Goal: Task Accomplishment & Management: Use online tool/utility

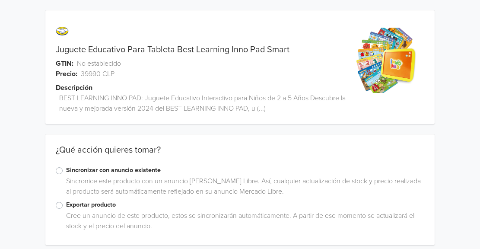
click at [66, 203] on label "Exportar producto" at bounding box center [245, 204] width 358 height 9
click at [0, 0] on input "Exportar producto" at bounding box center [0, 0] width 0 height 0
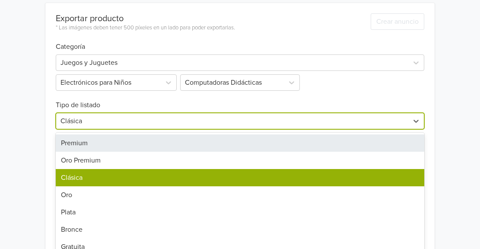
scroll to position [264, 0]
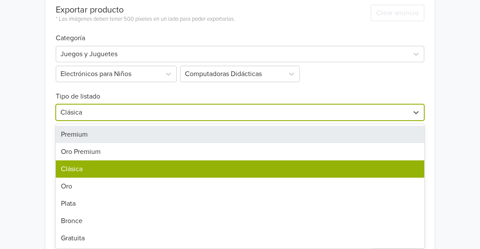
click at [86, 121] on div "Exportar producto * Las imágenes deben tener 500 píxeles en un lado para poder …" at bounding box center [240, 134] width 368 height 281
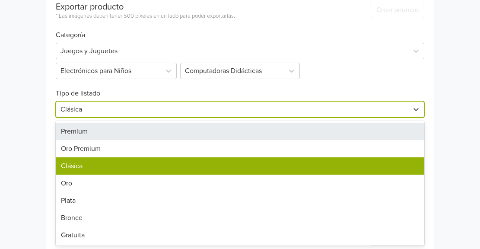
click at [80, 129] on div "Premium" at bounding box center [240, 131] width 368 height 17
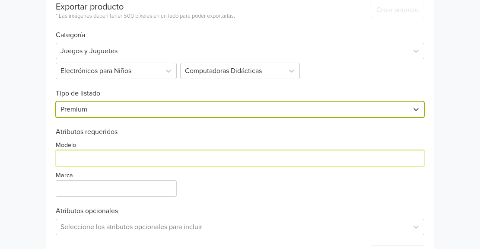
click at [66, 164] on input "Modelo" at bounding box center [240, 158] width 368 height 16
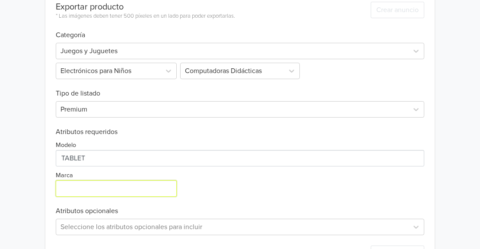
click at [63, 189] on input "Marca" at bounding box center [116, 188] width 121 height 16
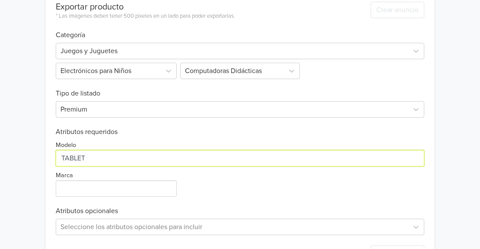
drag, startPoint x: 88, startPoint y: 159, endPoint x: 53, endPoint y: 162, distance: 35.1
click at [53, 162] on div "Exportar producto * Las imágenes deben tener 500 píxeles en un lado para poder …" at bounding box center [239, 131] width 389 height 281
type input "8123"
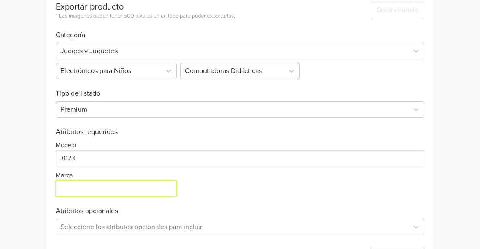
click at [80, 190] on input "Marca" at bounding box center [116, 188] width 121 height 16
paste input "Best Learning"
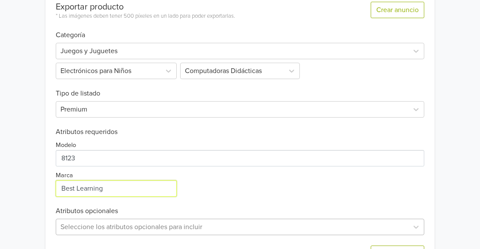
type input "Best Learning"
click at [143, 228] on div "Seleccione los atributos opcionales para incluir" at bounding box center [240, 226] width 368 height 16
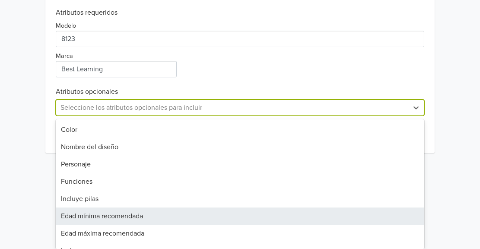
click at [87, 215] on div "Edad mínima recomendada" at bounding box center [240, 215] width 368 height 17
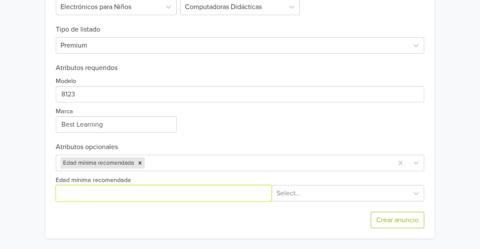
click at [134, 191] on input "Edad mínima recomendada" at bounding box center [164, 193] width 216 height 16
type input "3"
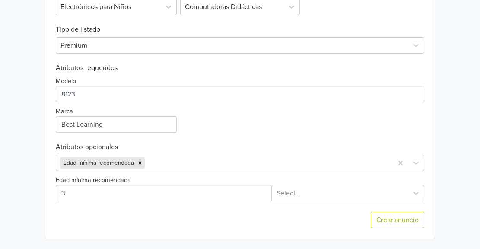
click at [295, 202] on div "Crear anuncio" at bounding box center [240, 219] width 368 height 37
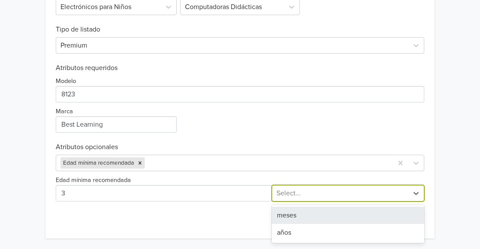
click at [296, 195] on div at bounding box center [339, 193] width 127 height 12
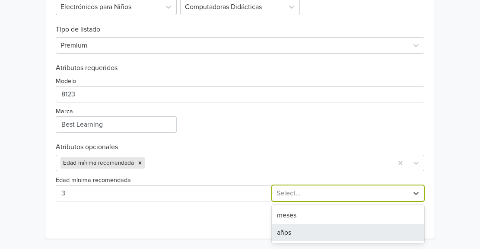
click at [282, 229] on div "años" at bounding box center [348, 232] width 152 height 17
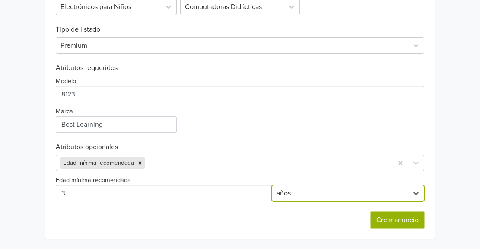
click at [391, 222] on button "Crear anuncio" at bounding box center [397, 220] width 54 height 16
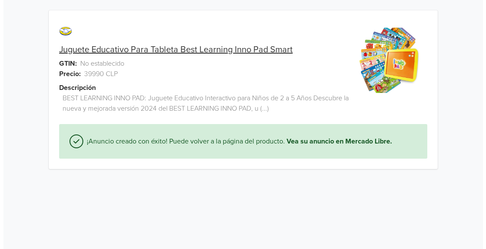
scroll to position [0, 0]
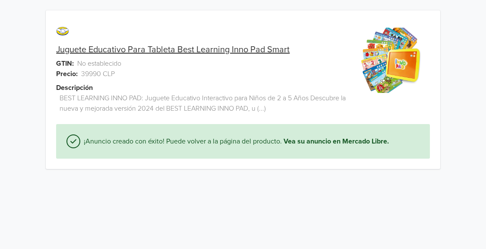
click at [210, 48] on link "Juguete Educativo Para Tableta Best Learning Inno Pad Smart" at bounding box center [173, 49] width 234 height 10
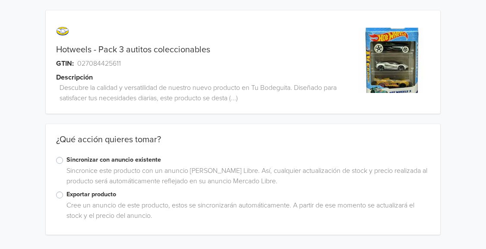
click at [66, 193] on label "Exportar producto" at bounding box center [247, 194] width 363 height 9
click at [0, 0] on input "Exportar producto" at bounding box center [0, 0] width 0 height 0
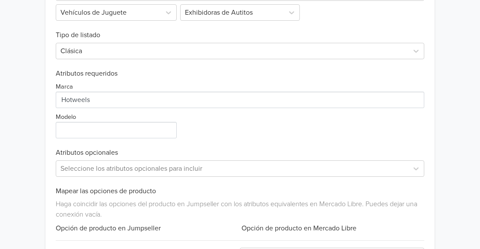
scroll to position [318, 0]
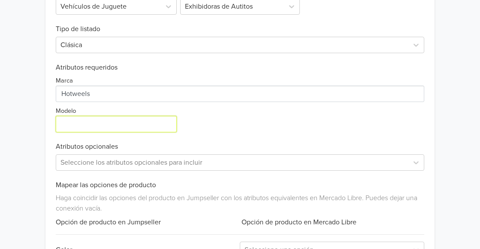
click at [97, 125] on input "Modelo" at bounding box center [116, 124] width 121 height 16
type input "cars 3"
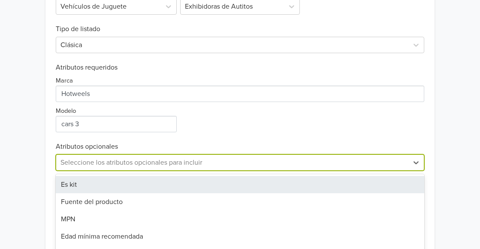
click at [76, 168] on div "16 results available. Use Up and Down to choose options, press Enter to select …" at bounding box center [240, 162] width 368 height 16
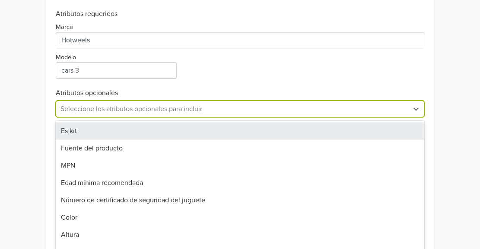
scroll to position [376, 0]
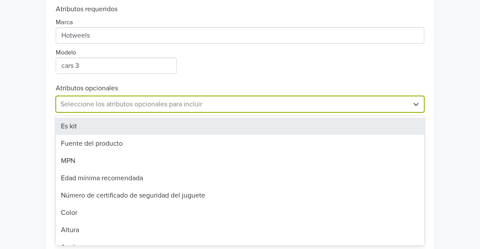
click at [73, 129] on div "Es kit" at bounding box center [240, 125] width 368 height 17
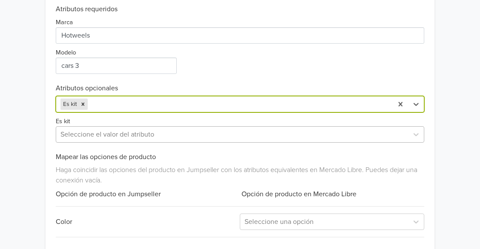
click at [74, 136] on div at bounding box center [231, 134] width 343 height 12
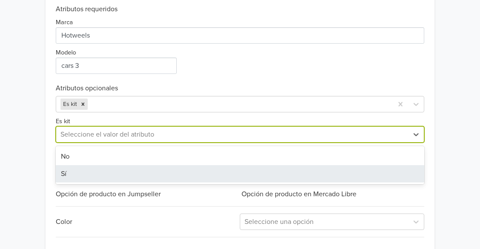
click at [61, 171] on div "Sí" at bounding box center [240, 173] width 368 height 17
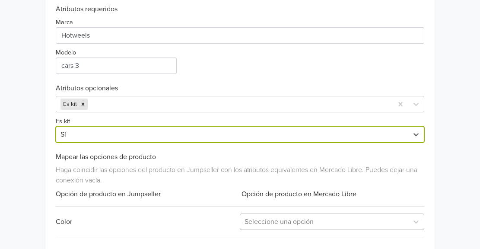
click at [258, 226] on div "Seleccione una opción" at bounding box center [332, 221] width 184 height 16
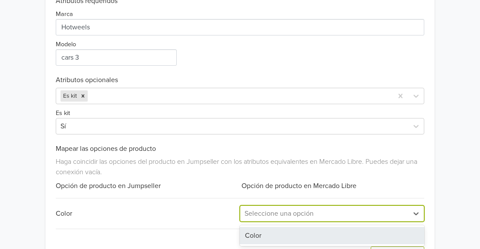
scroll to position [385, 0]
click at [258, 226] on div "Color" at bounding box center [332, 235] width 184 height 21
click at [256, 232] on div "Color" at bounding box center [332, 234] width 184 height 17
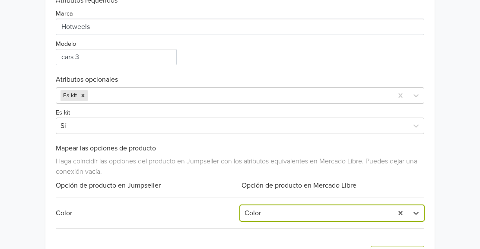
scroll to position [419, 0]
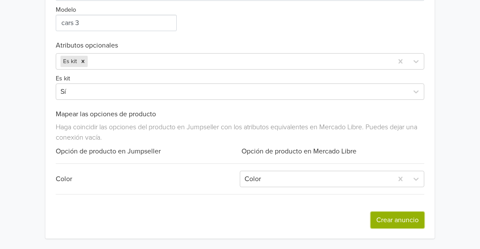
click at [395, 218] on button "Crear anuncio" at bounding box center [397, 220] width 54 height 16
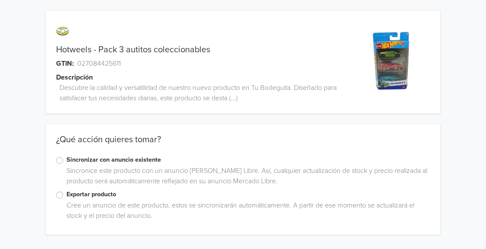
click at [66, 192] on label "Exportar producto" at bounding box center [247, 194] width 363 height 9
click at [0, 0] on input "Exportar producto" at bounding box center [0, 0] width 0 height 0
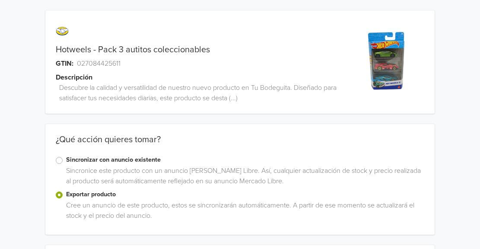
scroll to position [218, 0]
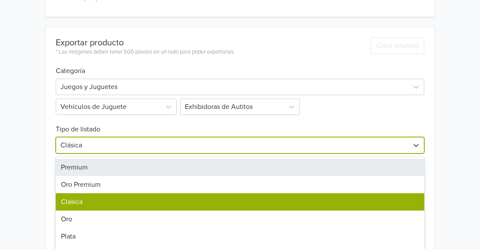
click at [263, 142] on div "7 results available. Use Up and Down to choose options, press Enter to select t…" at bounding box center [240, 145] width 368 height 16
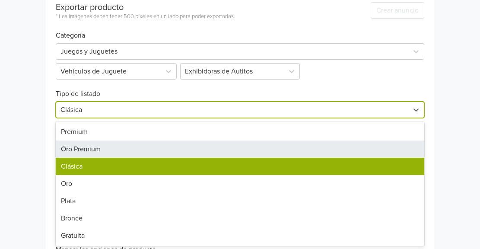
scroll to position [253, 0]
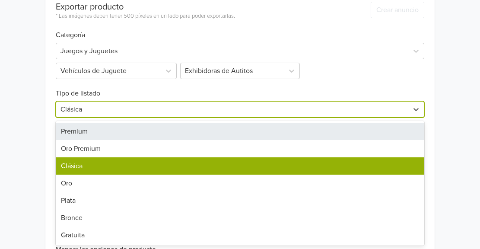
click at [130, 133] on div "Premium" at bounding box center [240, 131] width 368 height 17
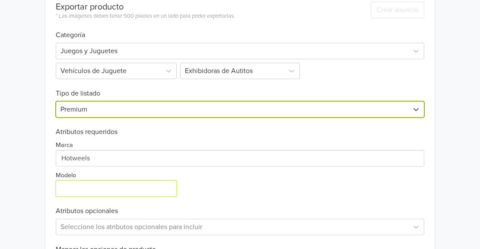
click at [86, 193] on input "Modelo" at bounding box center [116, 188] width 121 height 16
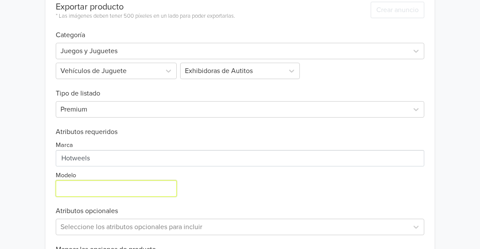
type input "3"
type input "CARS"
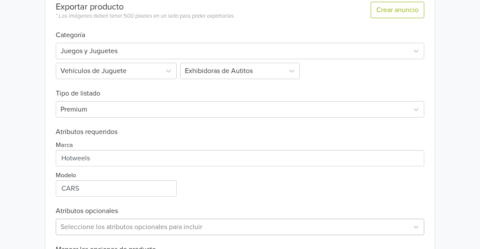
click at [107, 230] on div "Seleccione los atributos opcionales para incluir" at bounding box center [240, 226] width 368 height 16
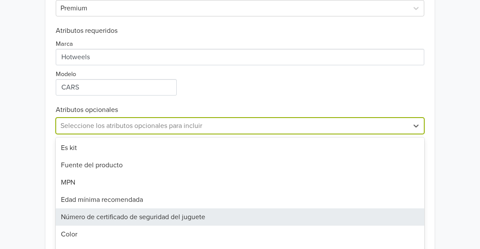
scroll to position [376, 0]
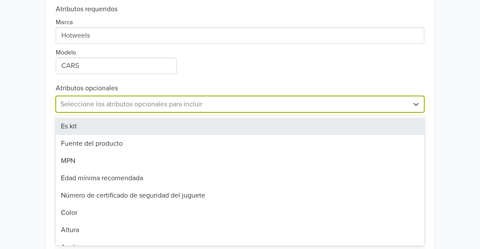
click at [70, 131] on div "Es kit" at bounding box center [240, 125] width 368 height 17
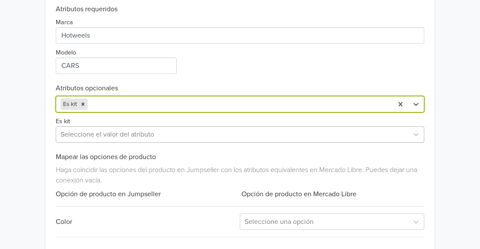
click at [78, 139] on div at bounding box center [231, 134] width 343 height 12
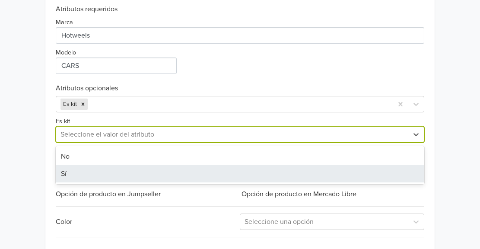
click at [66, 172] on div "Sí" at bounding box center [240, 173] width 368 height 17
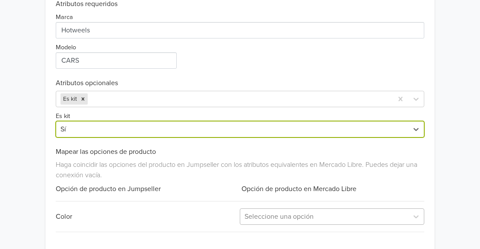
click at [256, 223] on div "Seleccione una opción" at bounding box center [324, 217] width 168 height 16
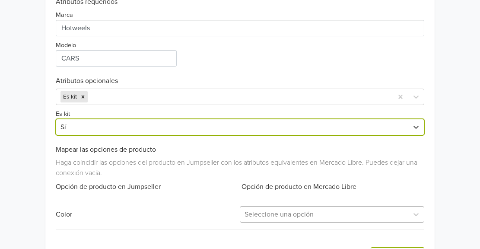
scroll to position [385, 0]
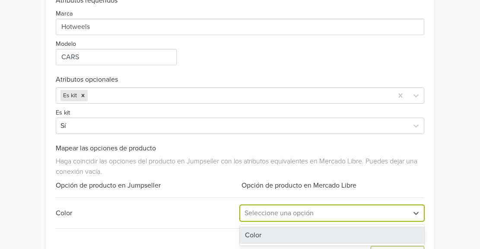
click at [253, 237] on div "Color" at bounding box center [332, 234] width 184 height 17
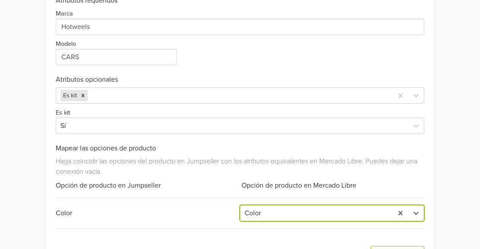
scroll to position [419, 0]
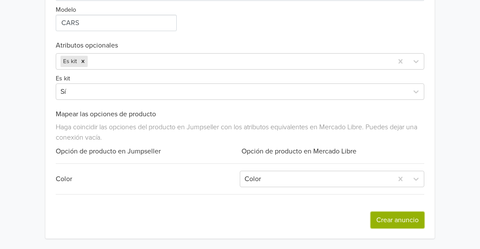
click at [399, 220] on button "Crear anuncio" at bounding box center [397, 220] width 54 height 16
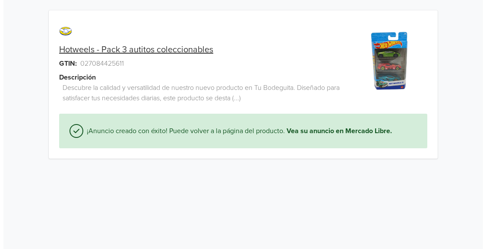
scroll to position [0, 0]
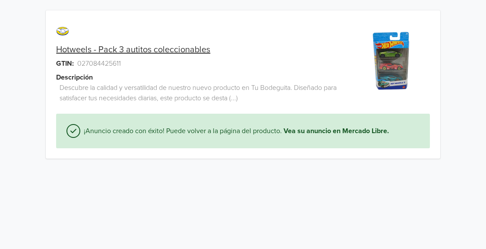
click at [166, 51] on link "Hotweels - Pack 3 autitos coleccionables" at bounding box center [133, 49] width 154 height 10
